Goal: Navigation & Orientation: Understand site structure

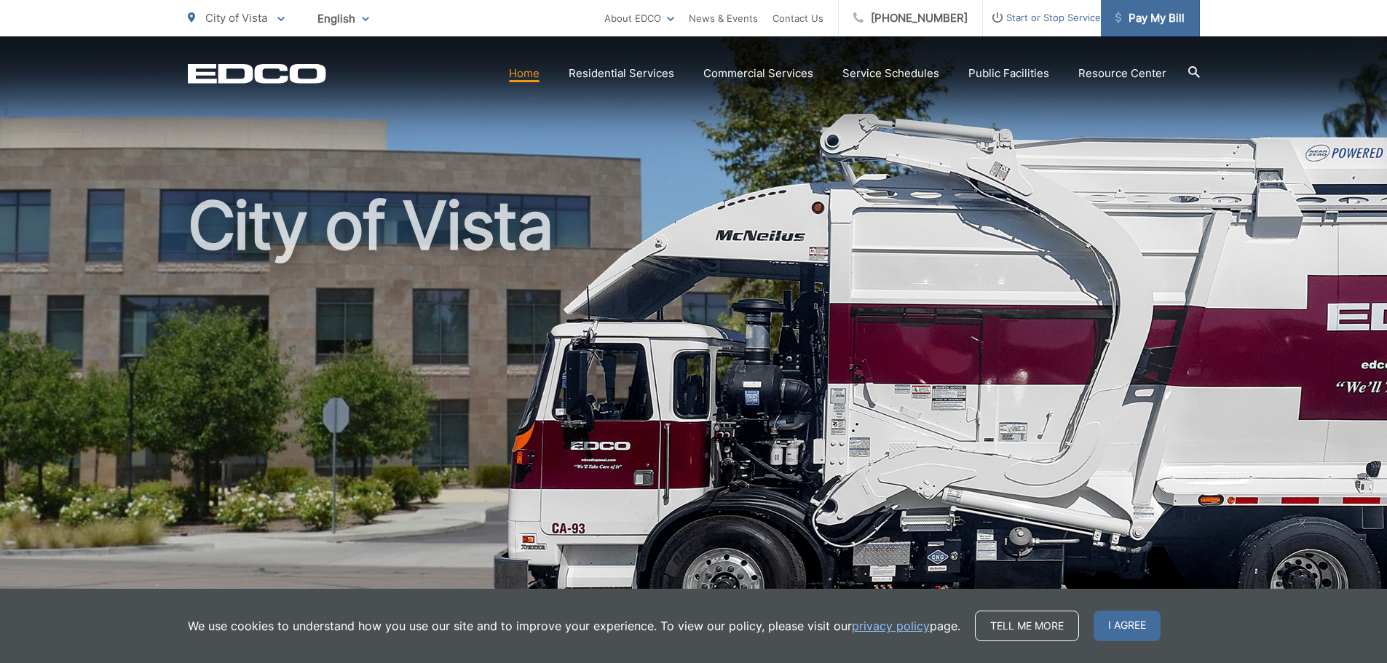
click at [1145, 26] on span "Pay My Bill" at bounding box center [1149, 17] width 69 height 17
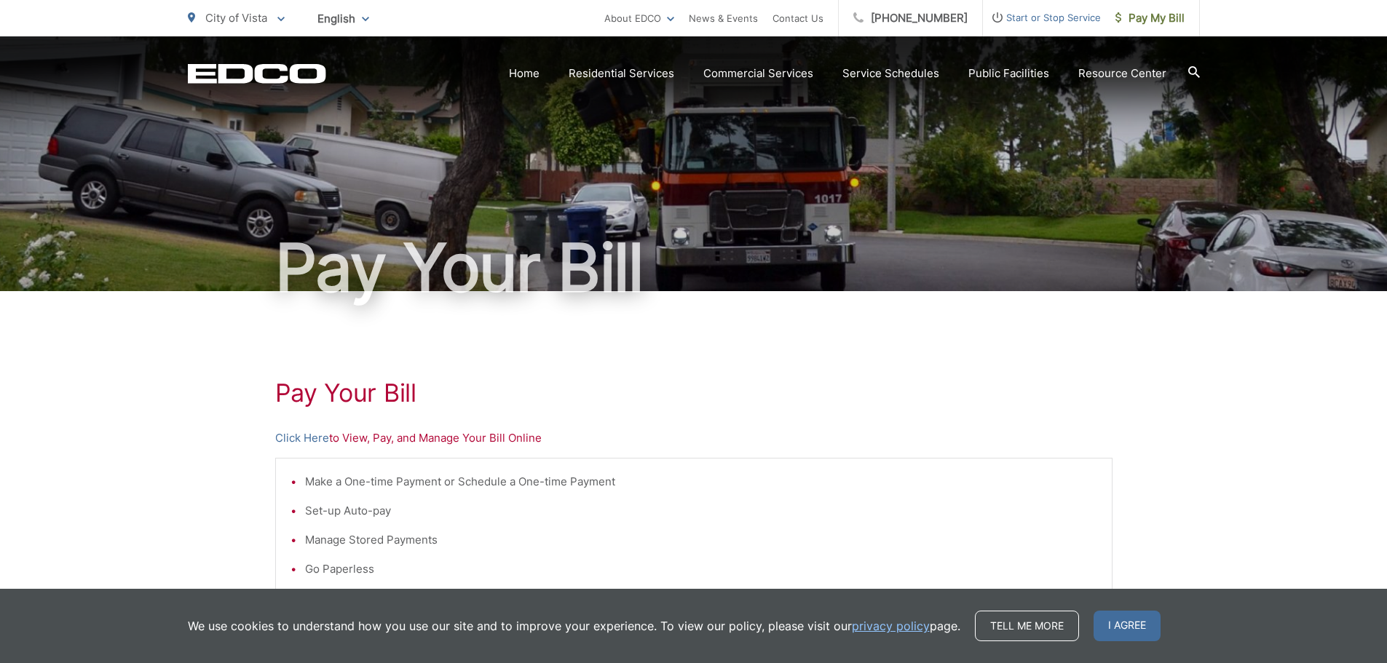
scroll to position [146, 0]
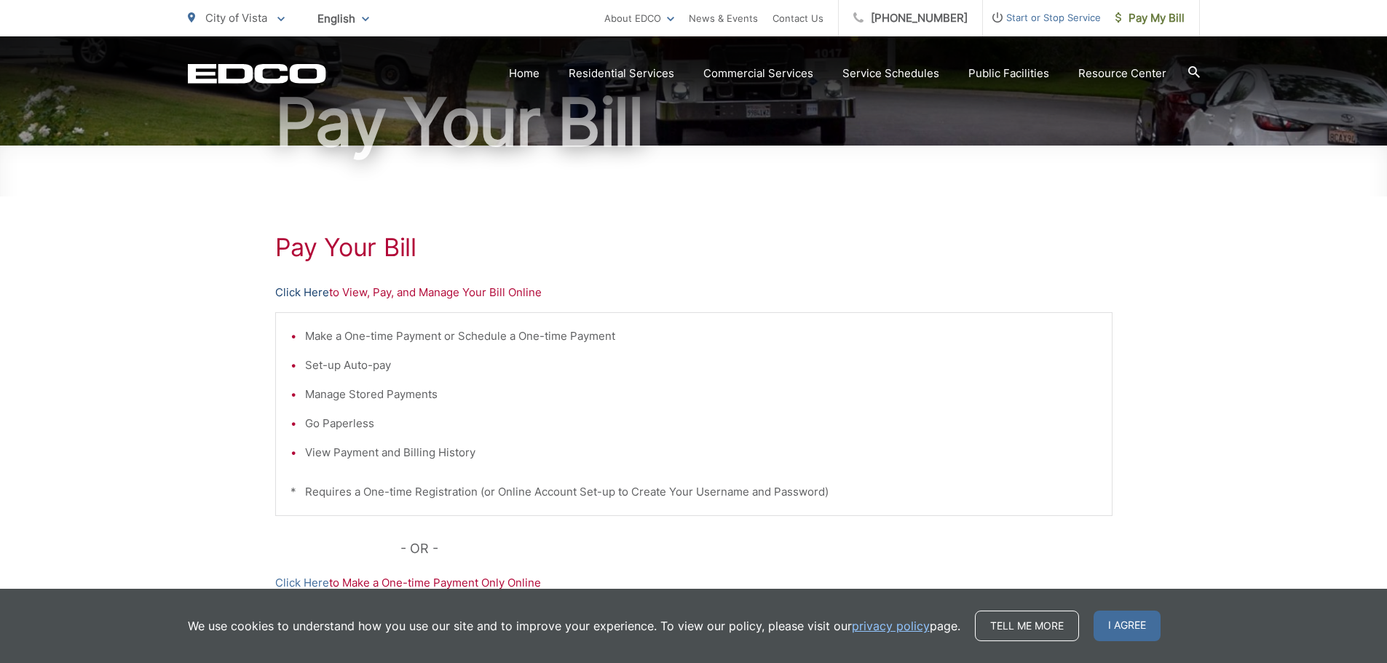
click at [295, 290] on link "Click Here" at bounding box center [302, 292] width 54 height 17
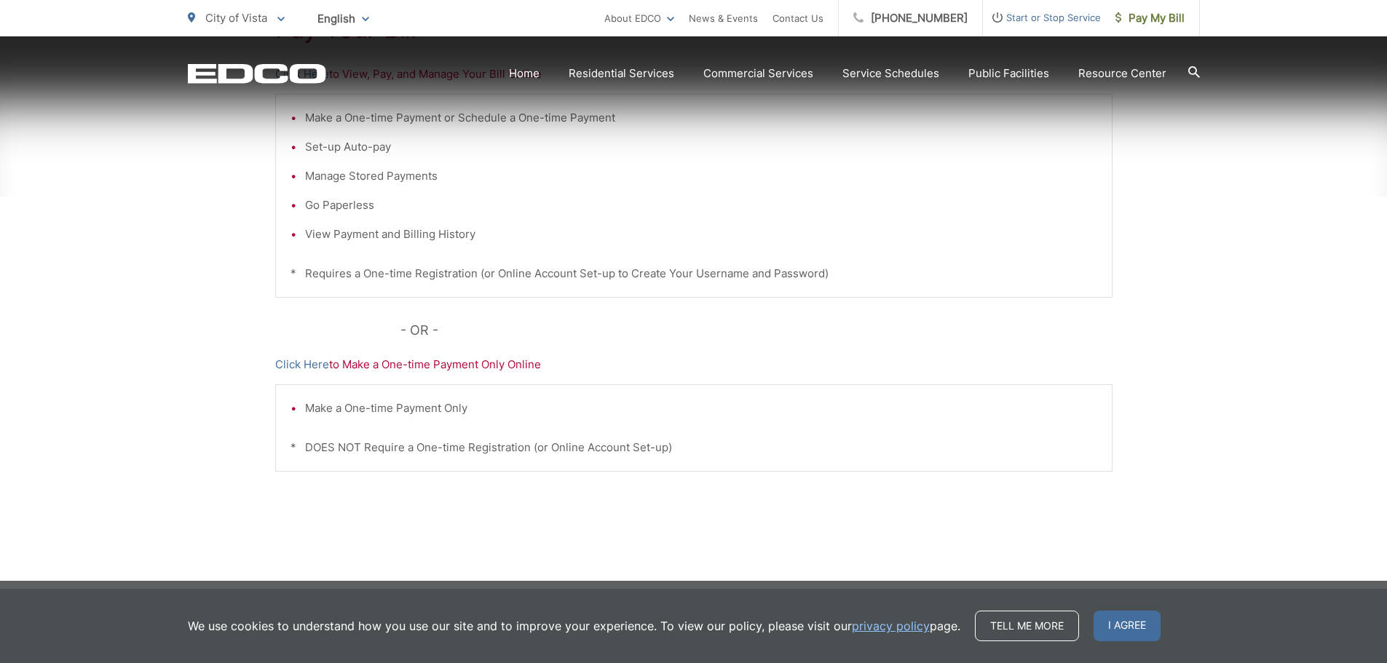
scroll to position [372, 0]
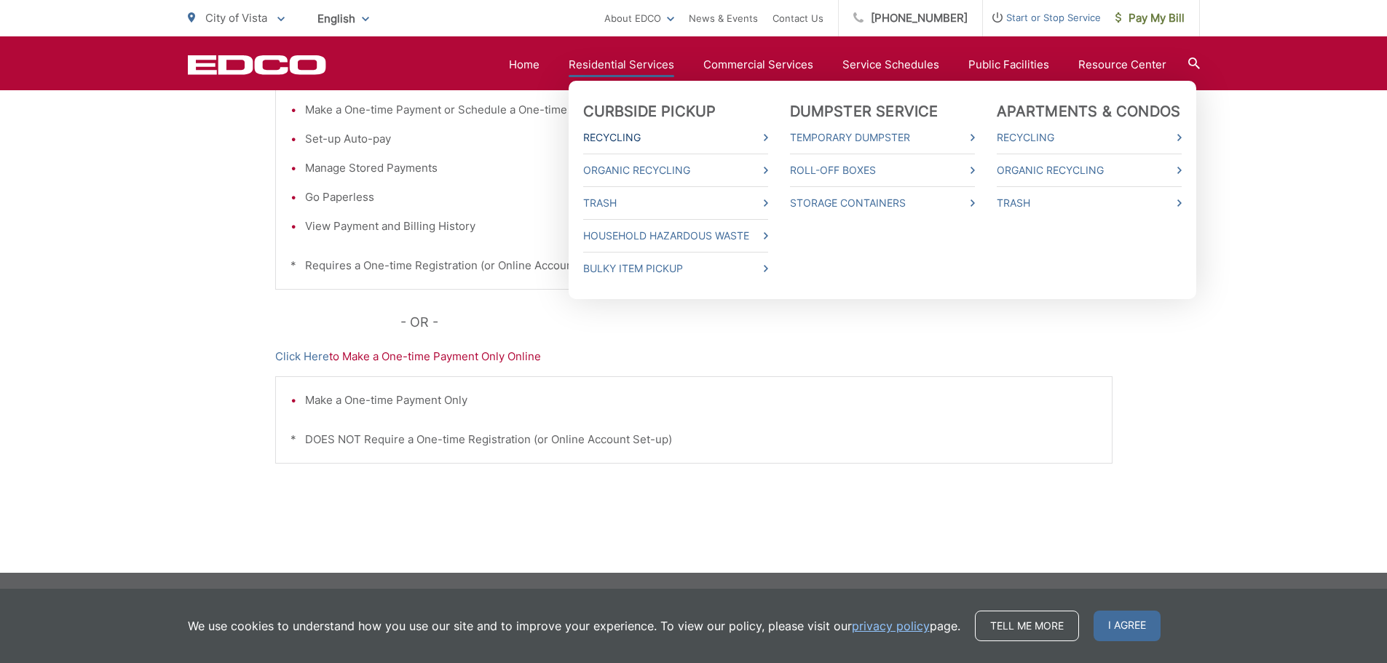
click at [624, 136] on link "Recycling" at bounding box center [675, 137] width 185 height 17
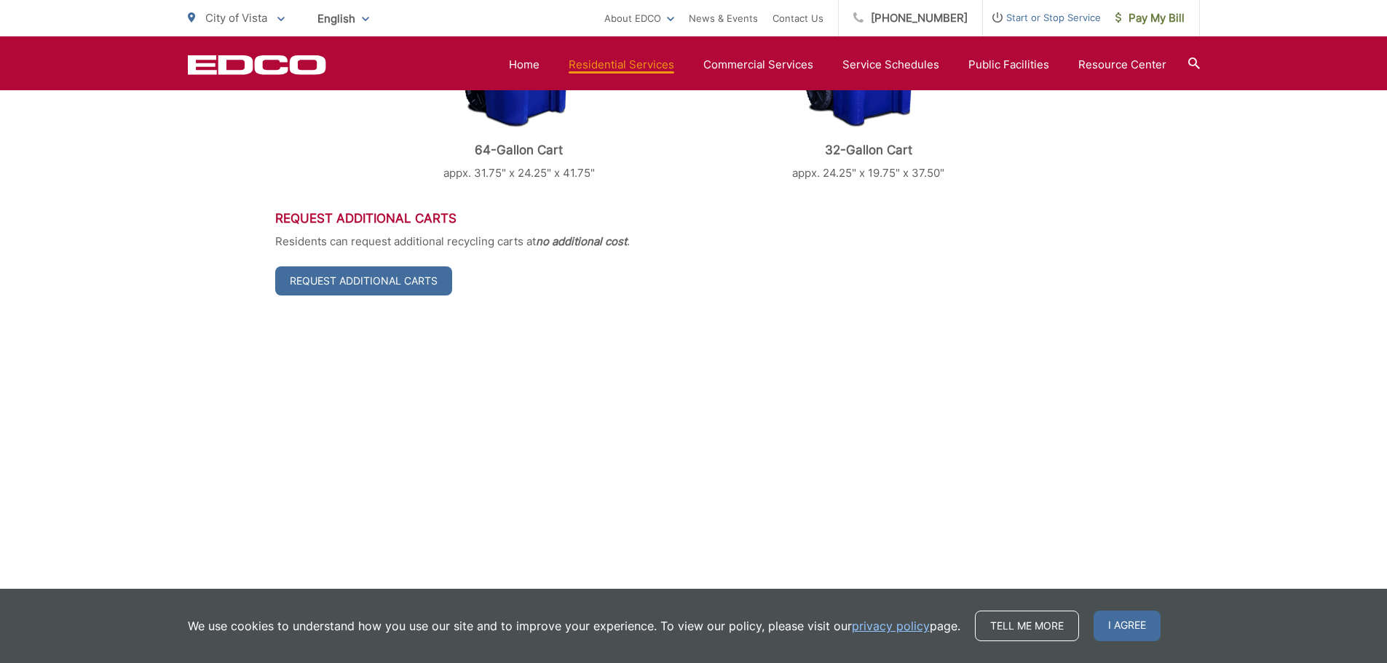
scroll to position [437, 0]
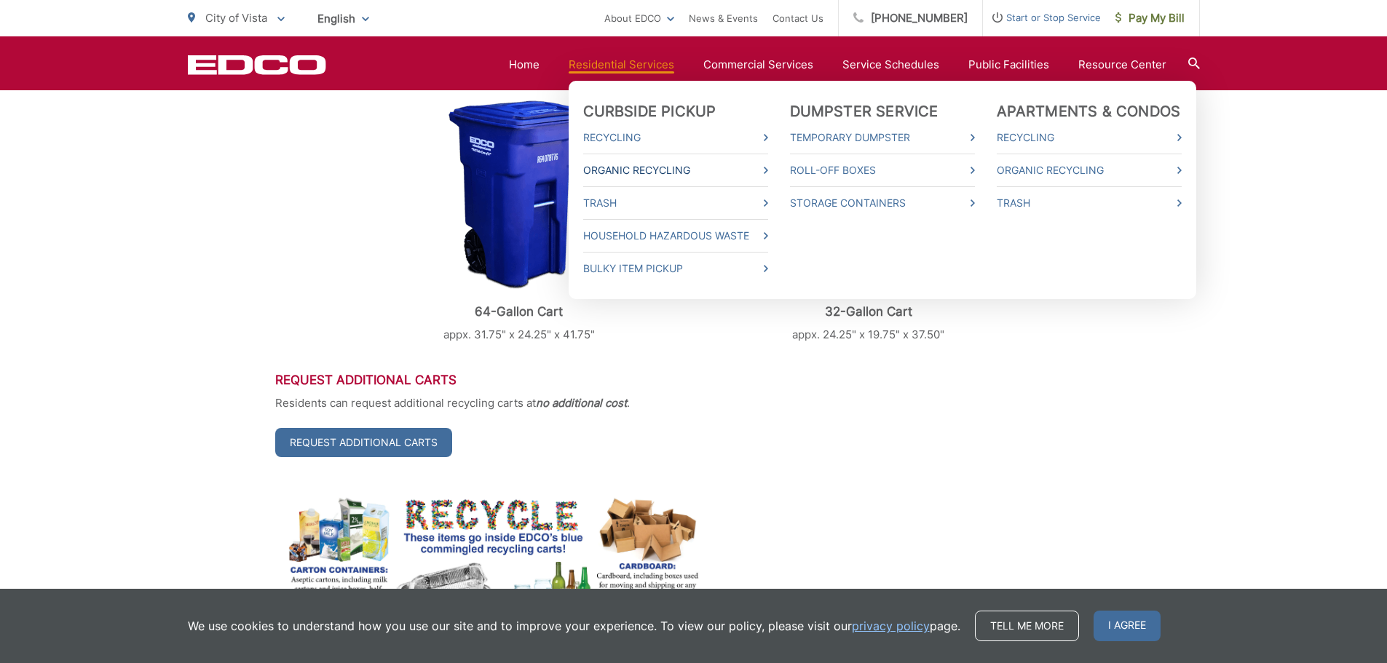
click at [637, 165] on link "Organic Recycling" at bounding box center [675, 170] width 185 height 17
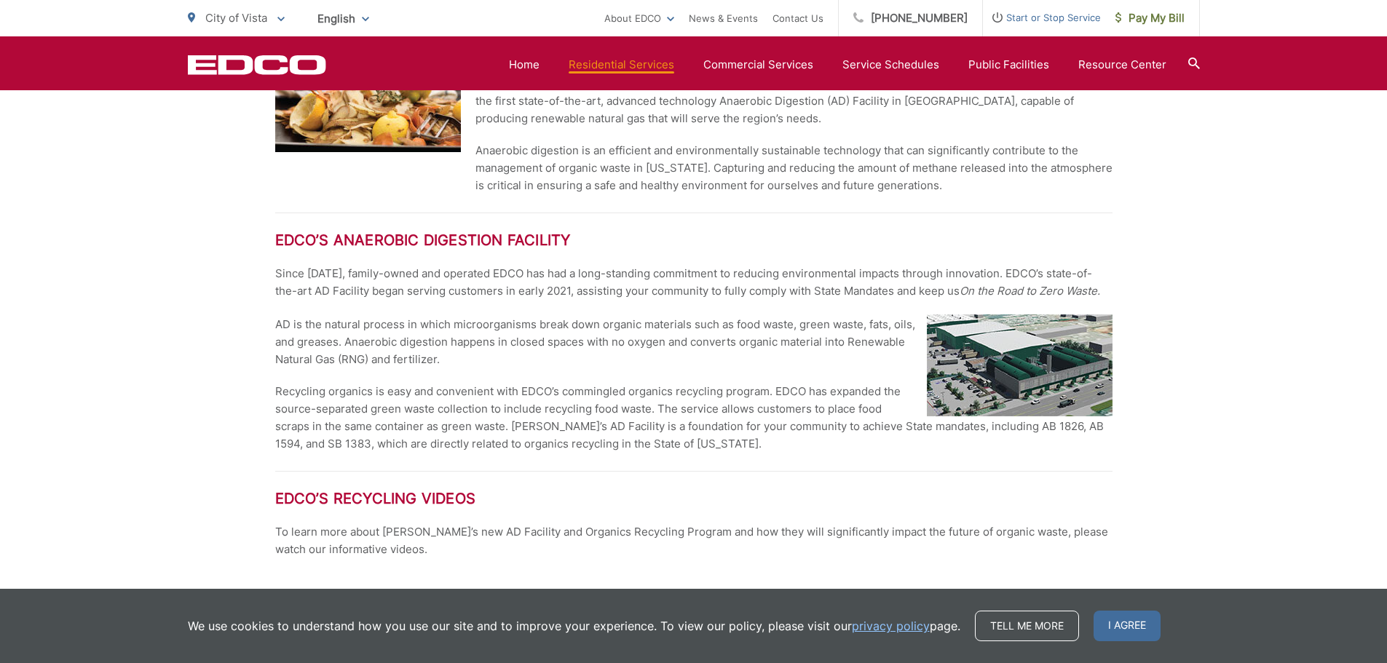
scroll to position [1449, 0]
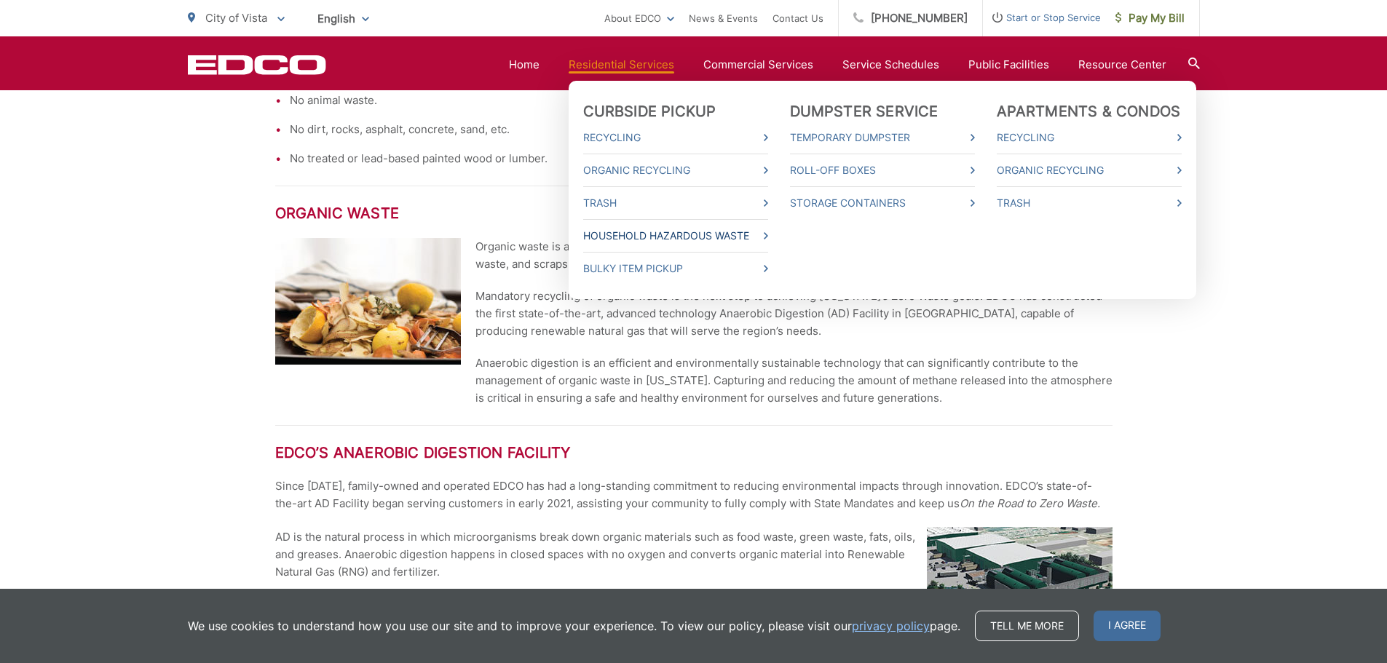
click at [652, 234] on link "Household Hazardous Waste" at bounding box center [675, 235] width 185 height 17
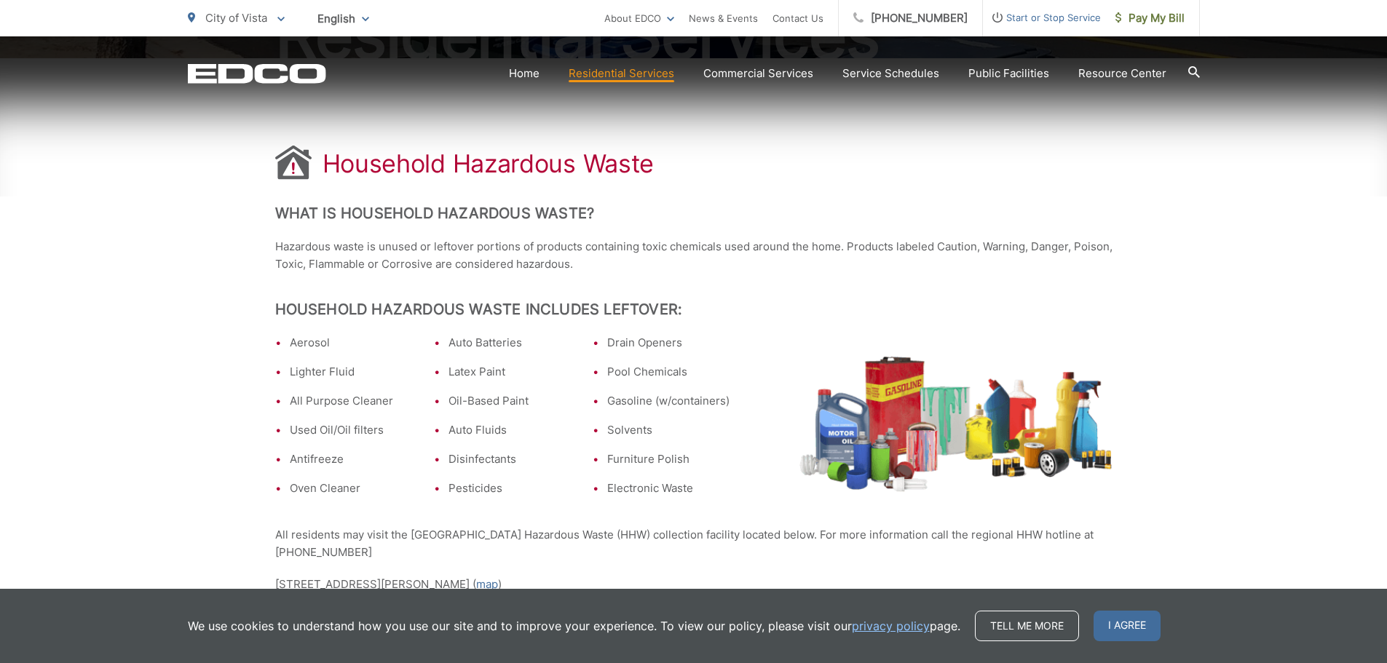
scroll to position [291, 0]
